Goal: Task Accomplishment & Management: Manage account settings

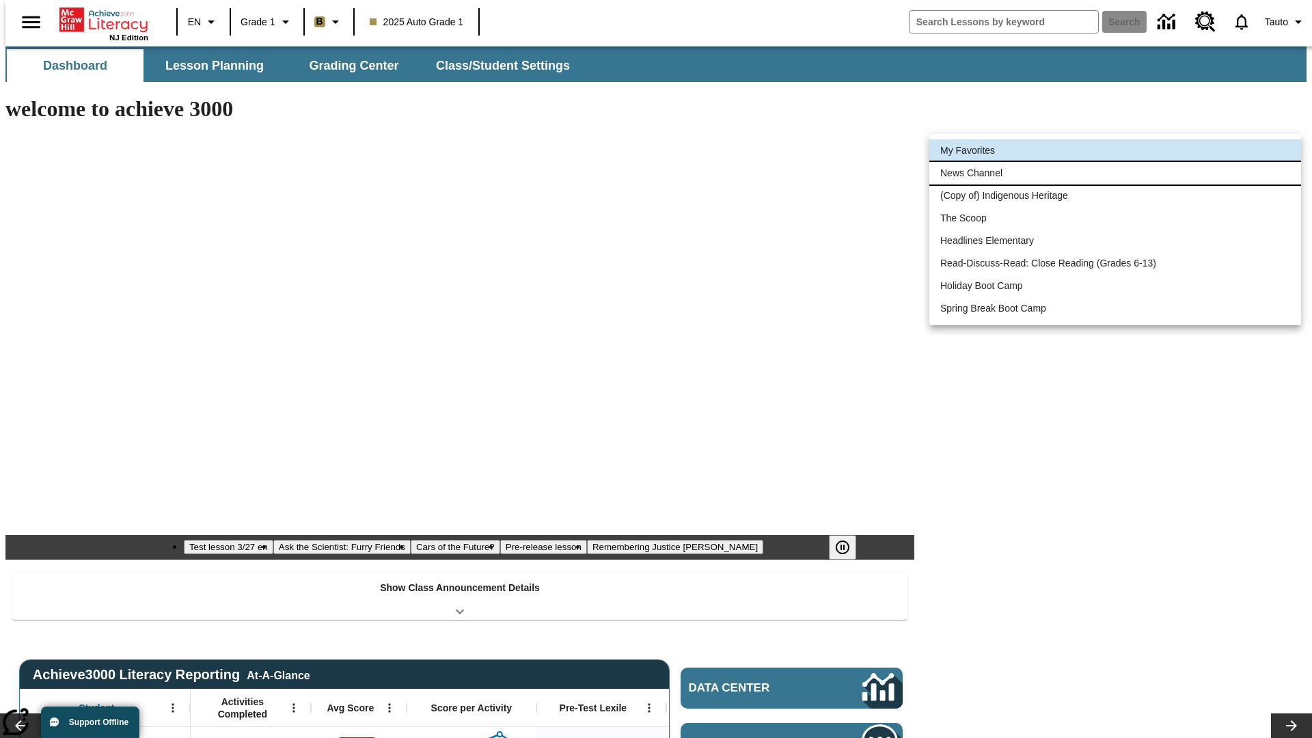
click at [1116, 173] on li "News Channel" at bounding box center [1116, 173] width 372 height 23
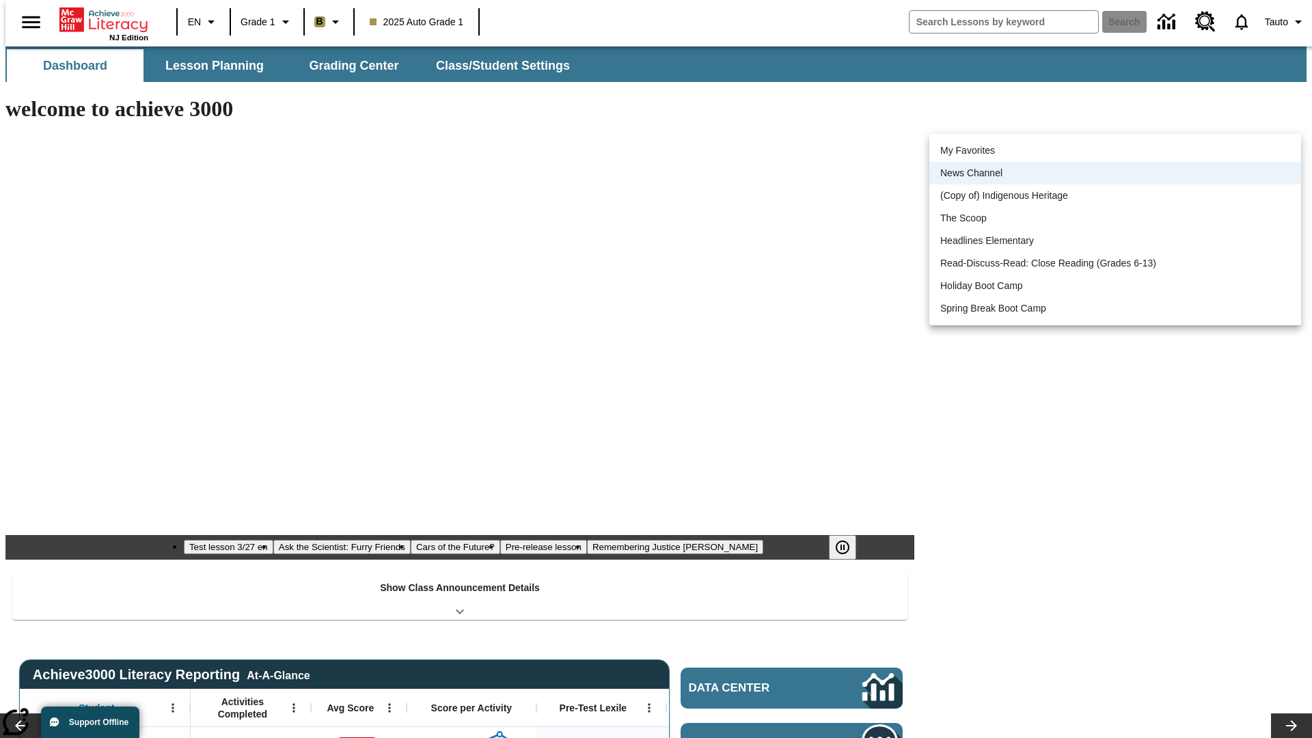
scroll to position [17, 0]
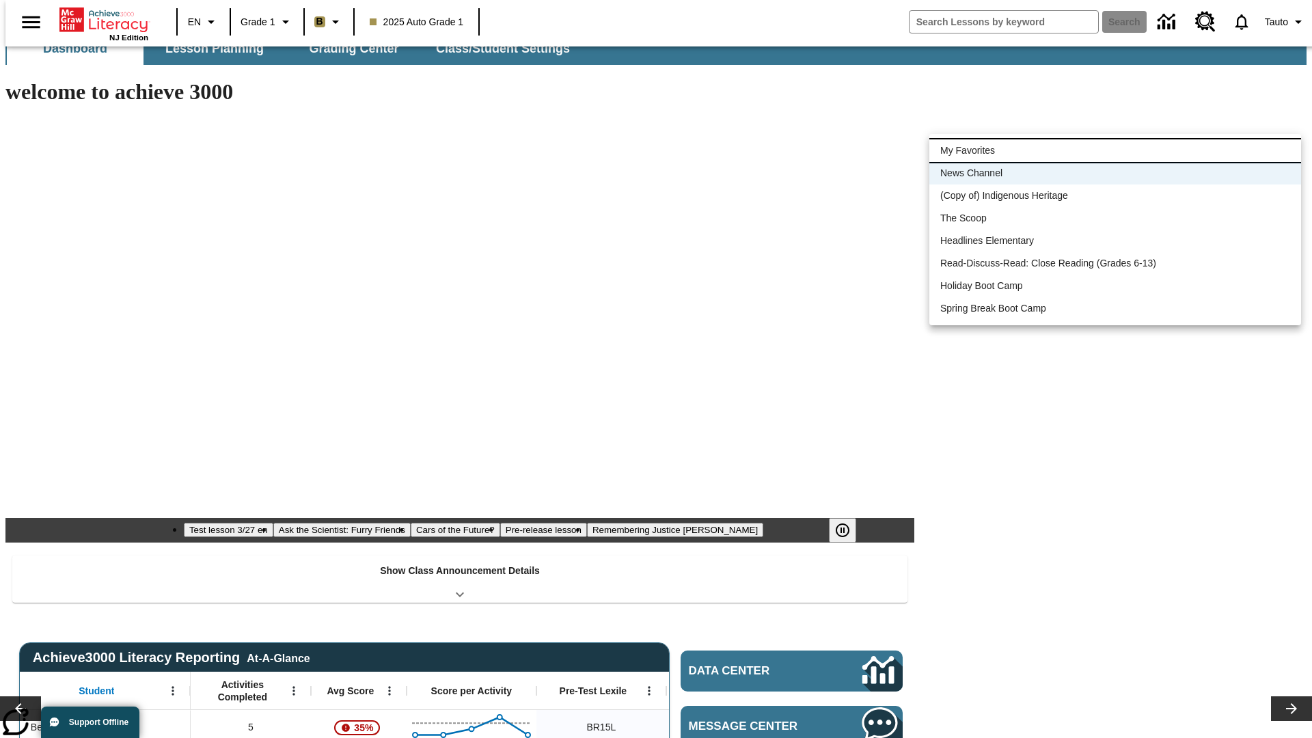
click at [1116, 150] on li "My Favorites" at bounding box center [1116, 150] width 372 height 23
type input "-1"
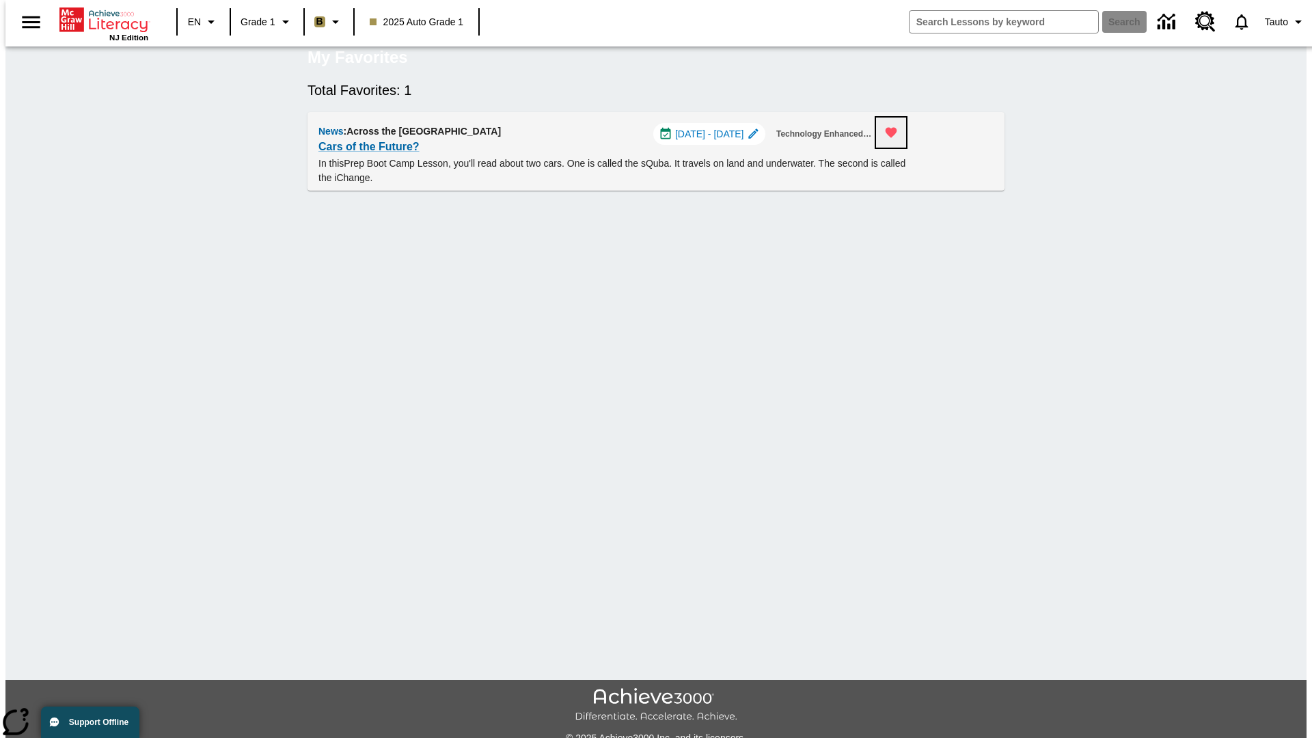
click at [898, 138] on icon "Remove from Favorites" at bounding box center [892, 133] width 12 height 10
